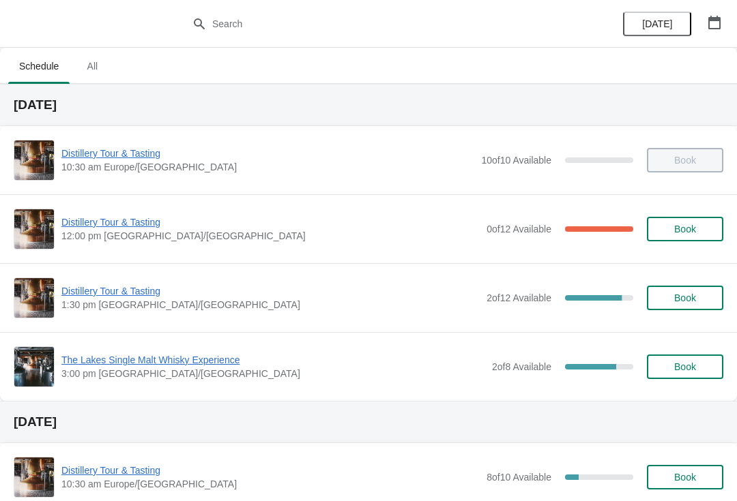
click at [121, 228] on span "Distillery Tour & Tasting" at bounding box center [270, 223] width 418 height 14
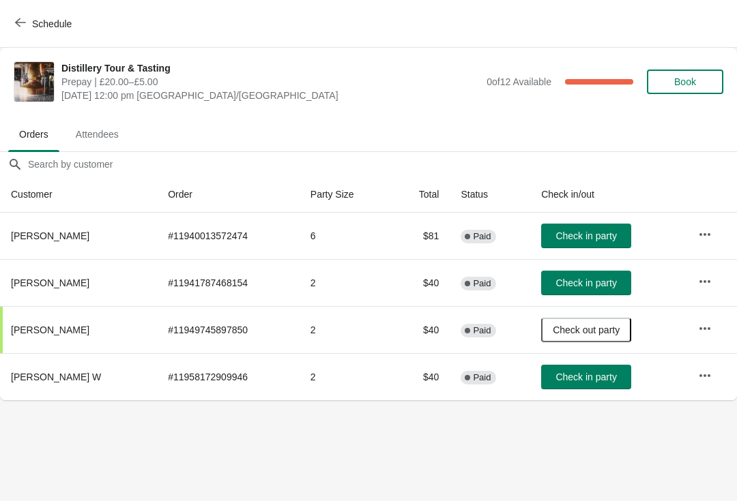
click at [590, 282] on span "Check in party" at bounding box center [585, 283] width 61 height 11
click at [23, 23] on icon "button" at bounding box center [20, 22] width 11 height 11
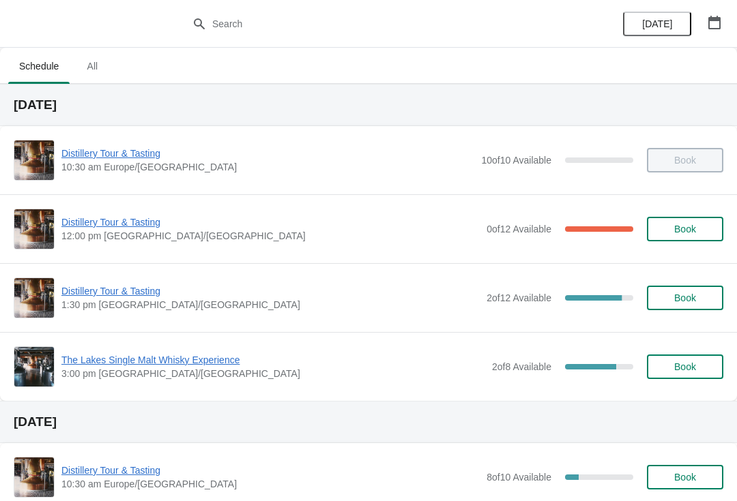
click at [679, 234] on span "Book" at bounding box center [685, 229] width 22 height 11
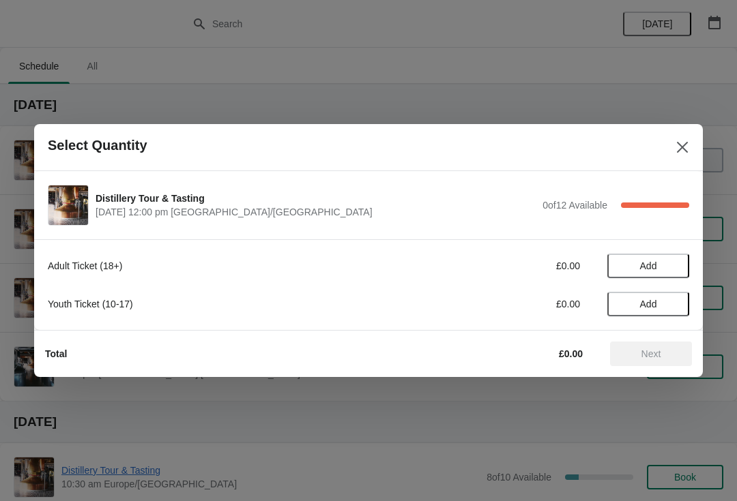
click at [654, 264] on span "Add" at bounding box center [648, 266] width 17 height 11
click at [676, 263] on icon at bounding box center [672, 266] width 14 height 14
click at [645, 358] on span "Next" at bounding box center [651, 354] width 20 height 11
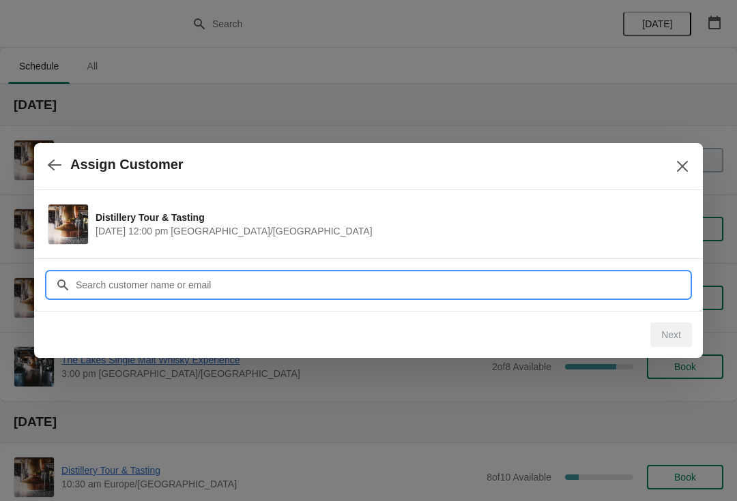
click at [493, 285] on input "Customer" at bounding box center [382, 285] width 614 height 25
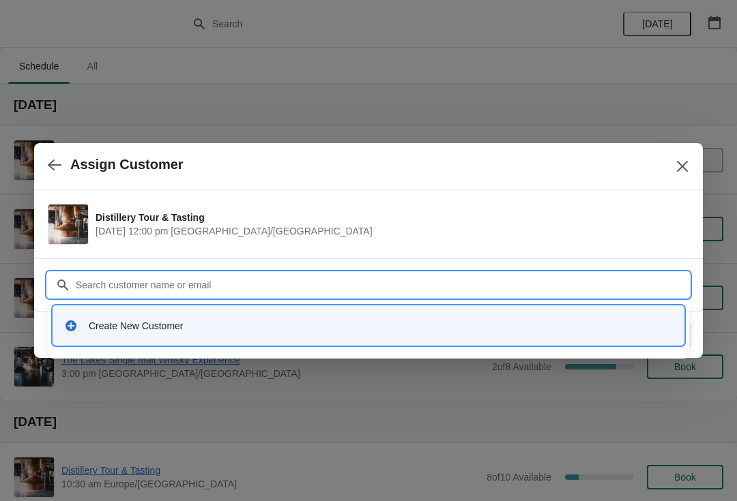
click at [325, 327] on div "Create New Customer" at bounding box center [381, 326] width 584 height 14
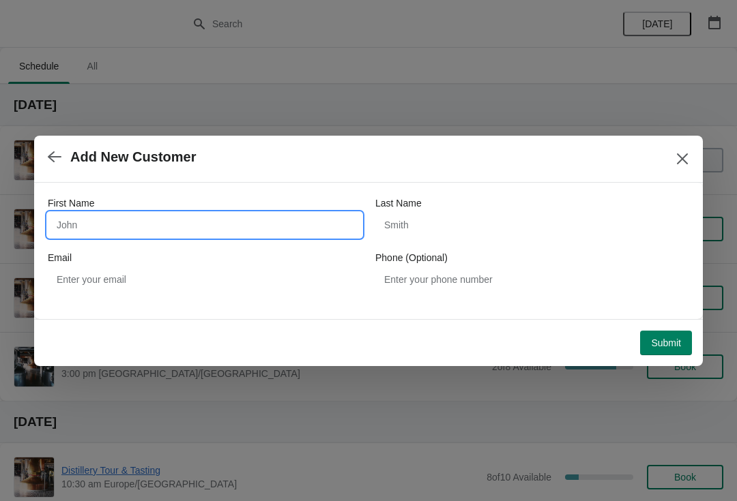
click at [273, 220] on input "First Name" at bounding box center [205, 225] width 314 height 25
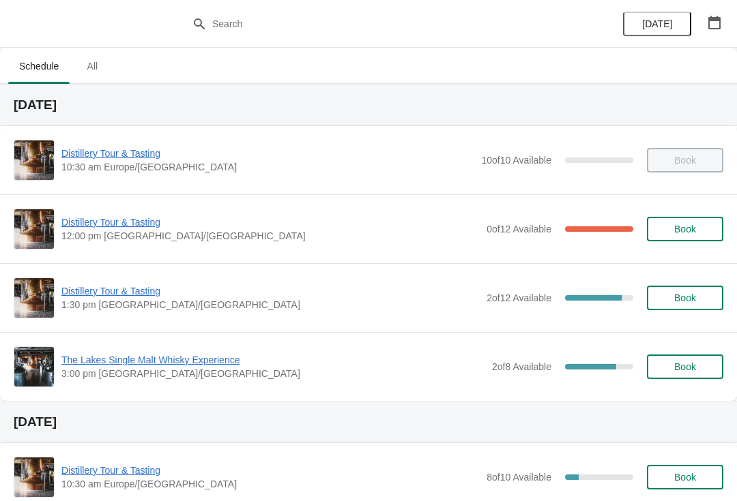
click at [690, 230] on span "Book" at bounding box center [685, 229] width 22 height 11
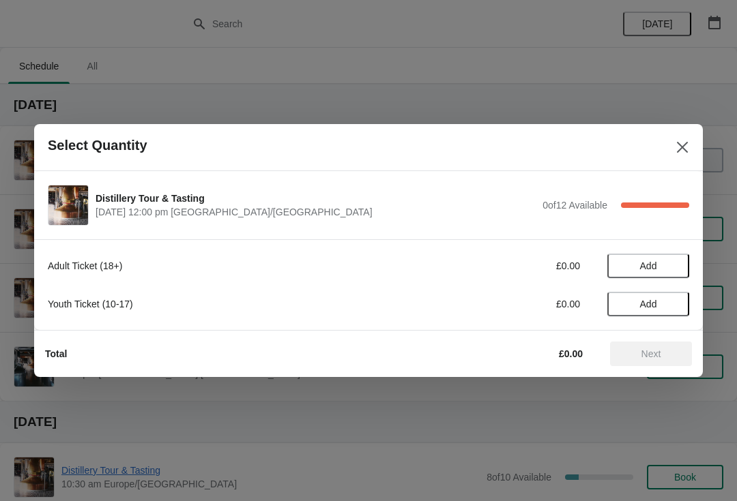
click at [667, 261] on span "Add" at bounding box center [648, 266] width 57 height 11
click at [678, 263] on icon at bounding box center [672, 266] width 14 height 14
click at [652, 352] on span "Next" at bounding box center [651, 354] width 20 height 11
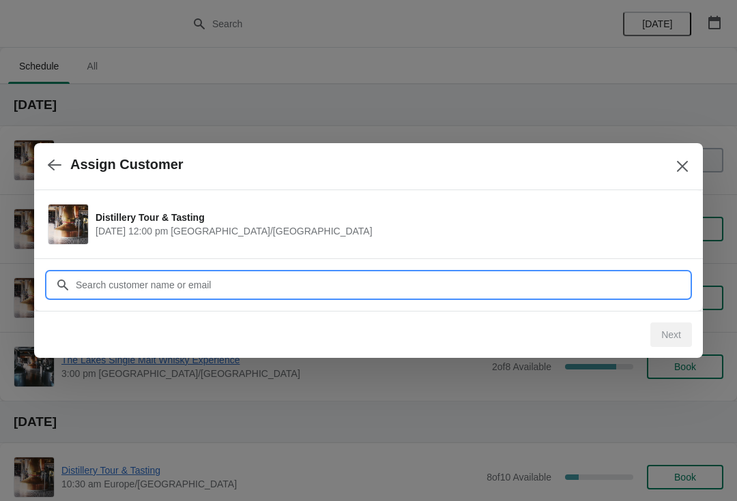
click at [191, 279] on input "Customer" at bounding box center [382, 285] width 614 height 25
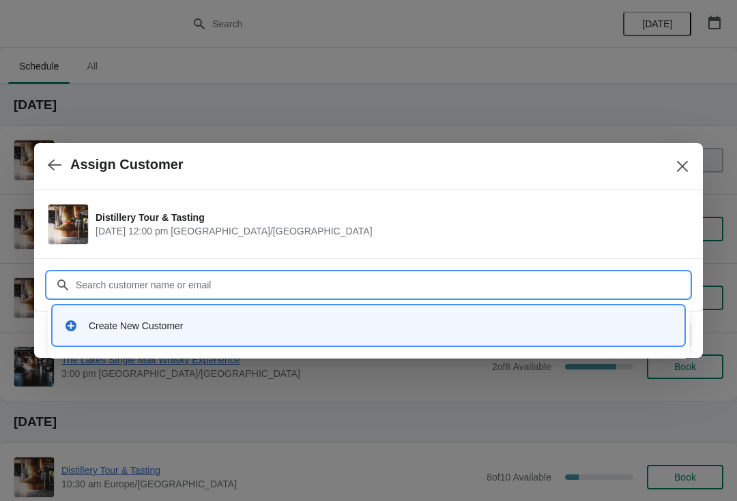
click at [336, 282] on input "Customer" at bounding box center [382, 285] width 614 height 25
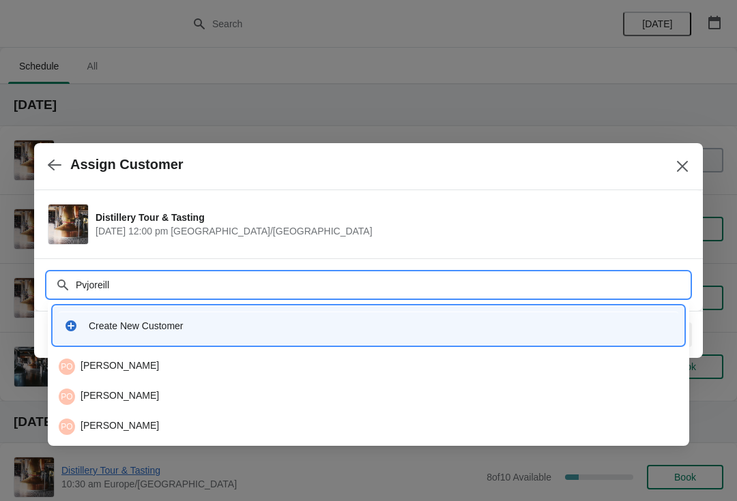
type input "Pvjoreilly"
click at [128, 356] on div "PO Paul O'Reilly" at bounding box center [368, 366] width 630 height 27
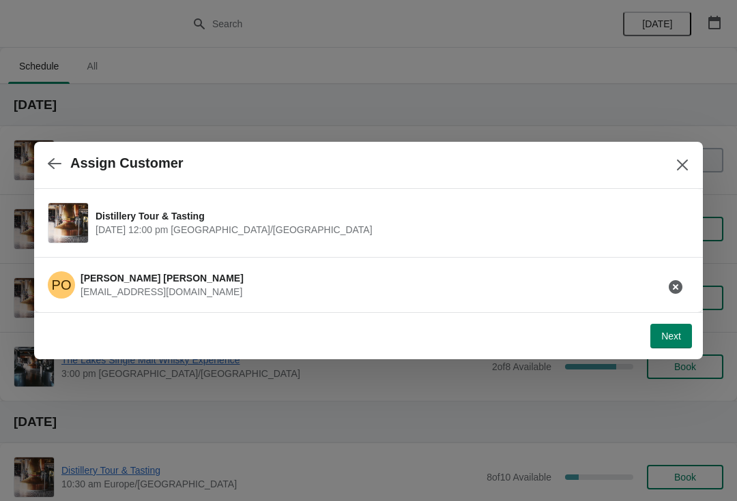
click at [675, 333] on span "Next" at bounding box center [671, 336] width 20 height 11
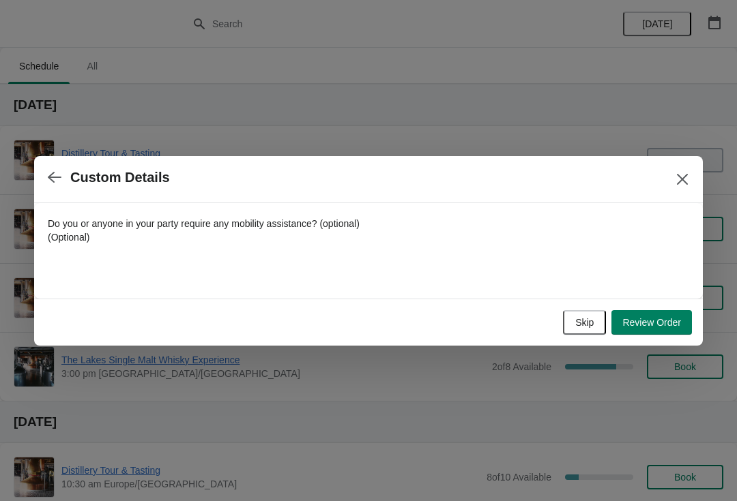
click at [577, 317] on span "Skip" at bounding box center [584, 322] width 18 height 11
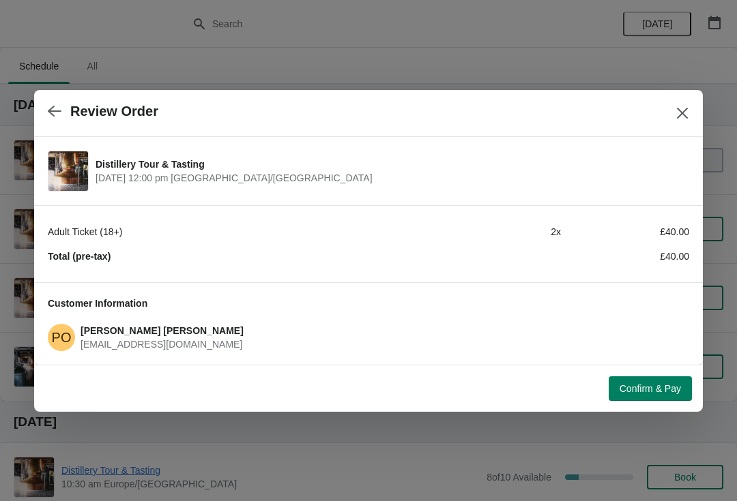
click at [650, 386] on span "Confirm & Pay" at bounding box center [650, 388] width 61 height 11
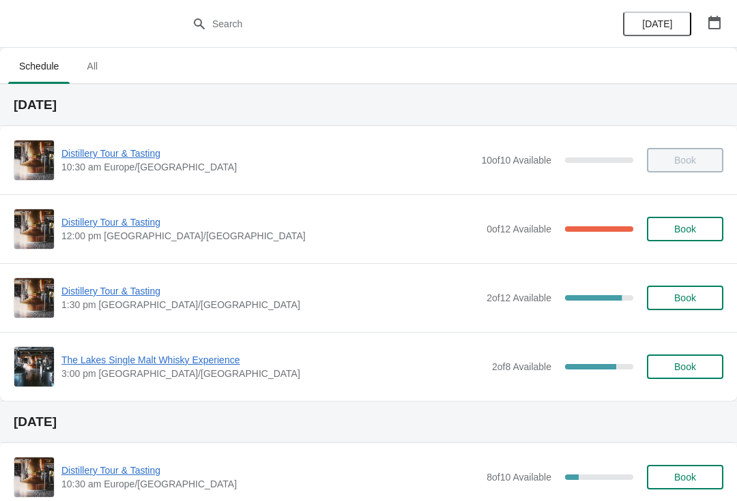
click at [112, 227] on span "Distillery Tour & Tasting" at bounding box center [270, 223] width 418 height 14
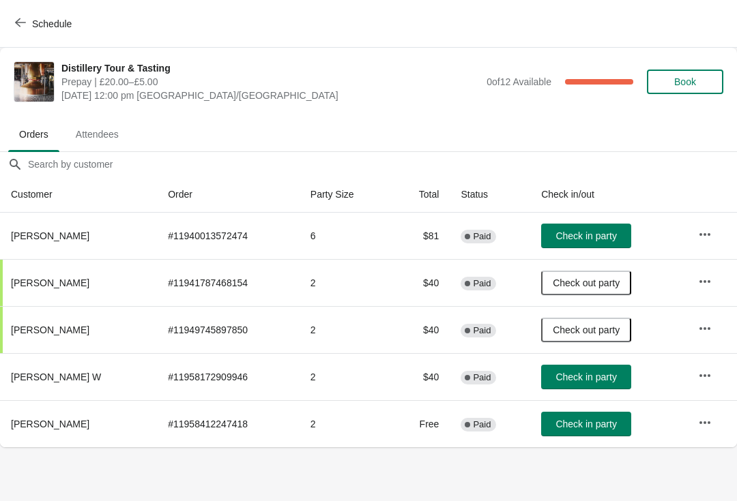
click at [589, 413] on button "Check in party" at bounding box center [586, 424] width 90 height 25
click at [575, 381] on span "Check in party" at bounding box center [585, 377] width 61 height 11
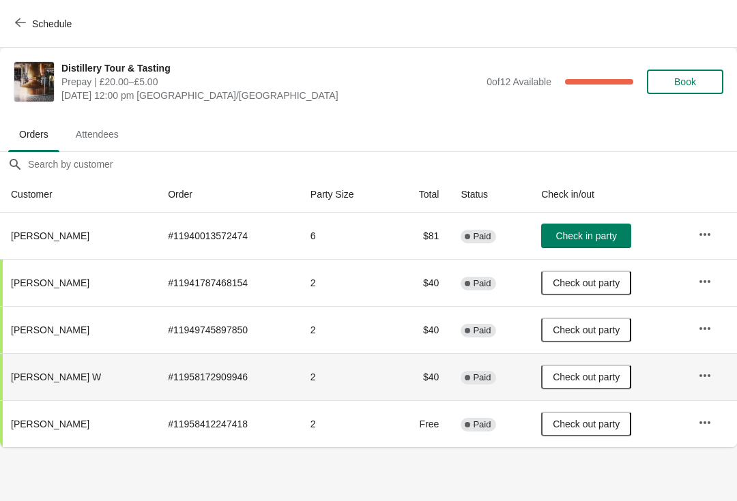
click at [119, 136] on span "Attendees" at bounding box center [97, 134] width 65 height 25
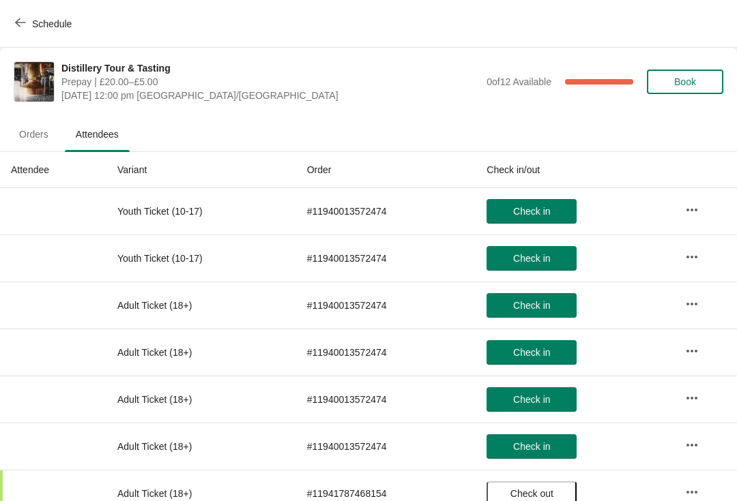
click at [27, 122] on span "Orders" at bounding box center [33, 134] width 51 height 25
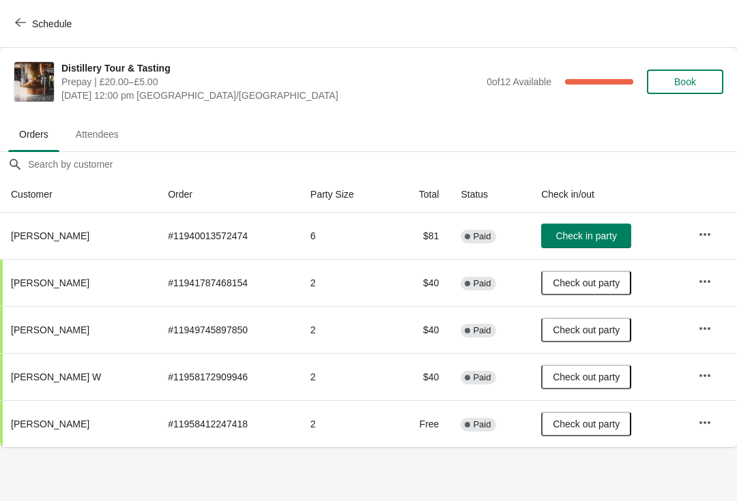
click at [591, 232] on span "Check in party" at bounding box center [585, 236] width 61 height 11
